Goal: Check status: Check status

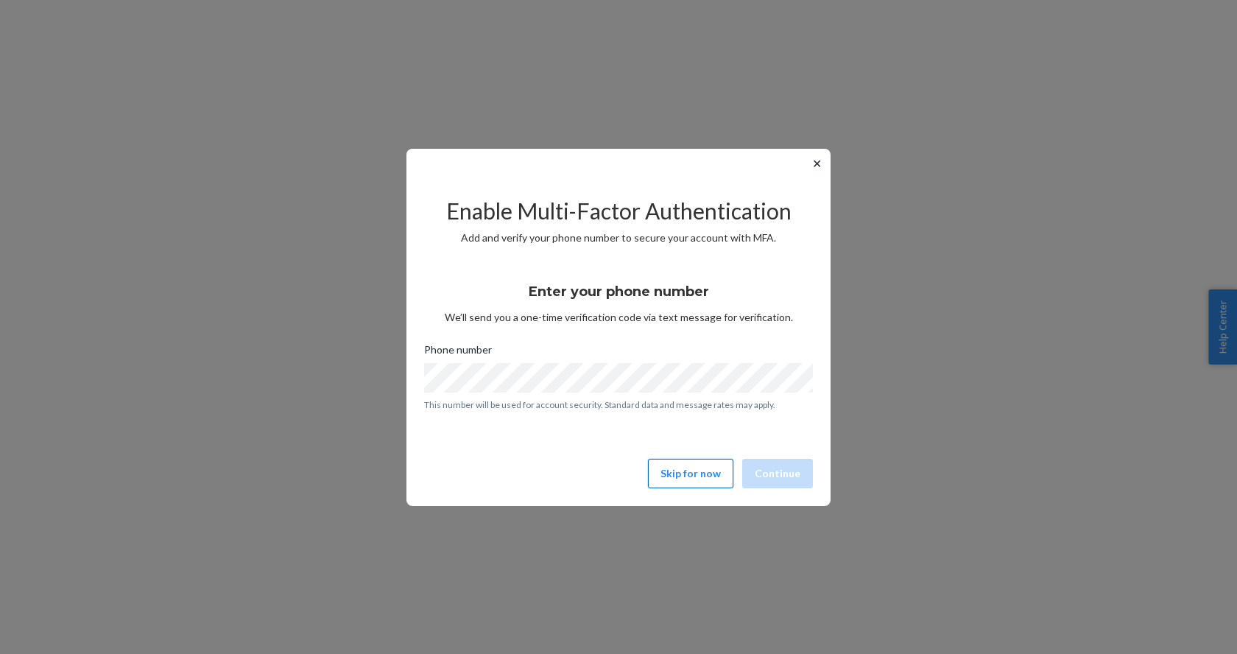
click at [671, 468] on button "Skip for now" at bounding box center [690, 473] width 85 height 29
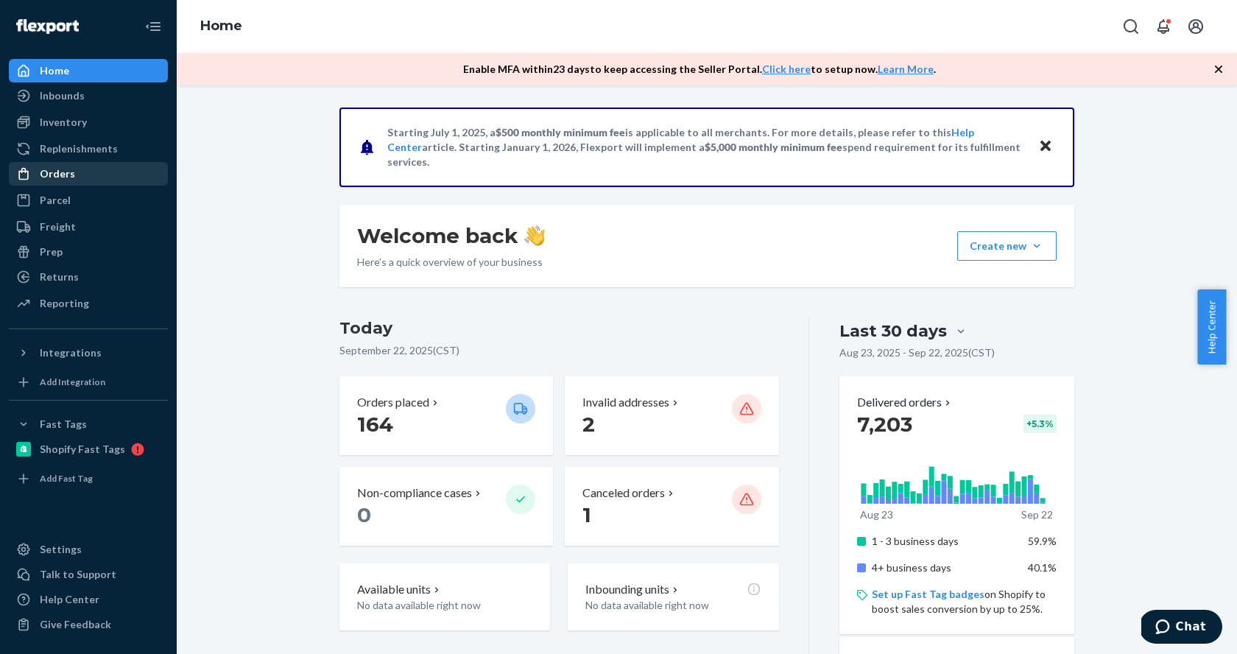
click at [71, 172] on div "Orders" at bounding box center [57, 173] width 35 height 15
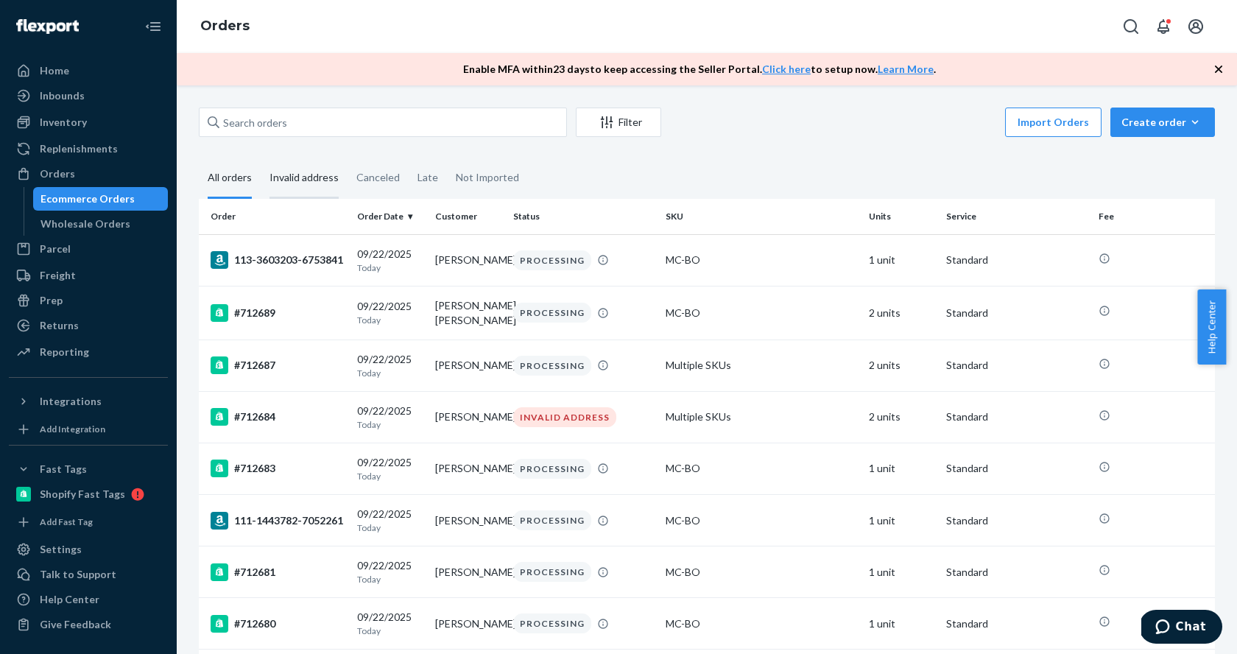
click at [284, 180] on div "Invalid address" at bounding box center [303, 178] width 69 height 40
click at [261, 158] on input "Invalid address" at bounding box center [261, 158] width 0 height 0
